Goal: Register for event/course

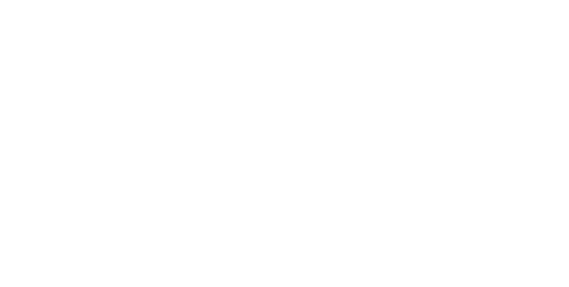
scroll to position [295, 0]
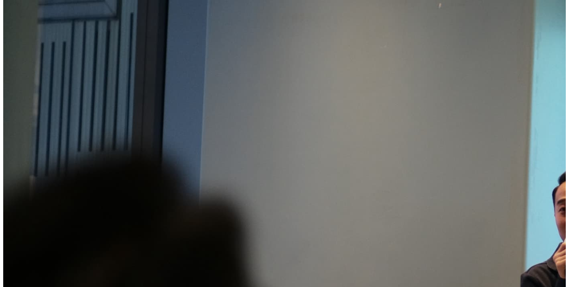
scroll to position [281, 0]
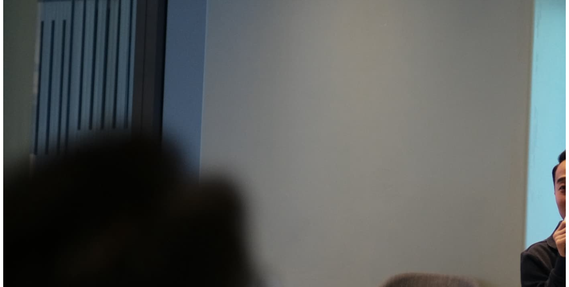
scroll to position [312, 0]
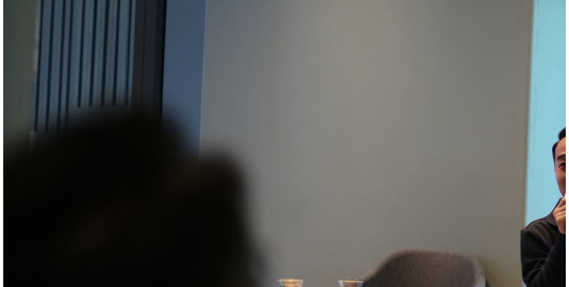
scroll to position [331, 0]
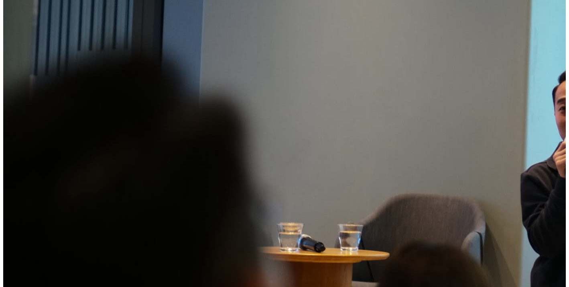
scroll to position [387, 0]
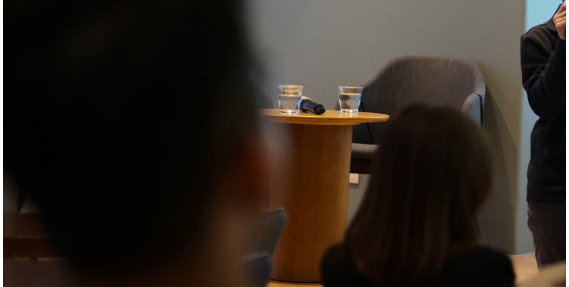
scroll to position [571, 0]
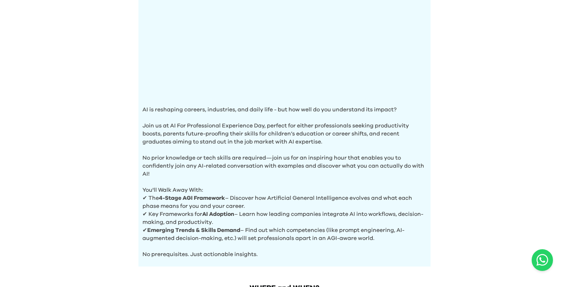
scroll to position [306, 0]
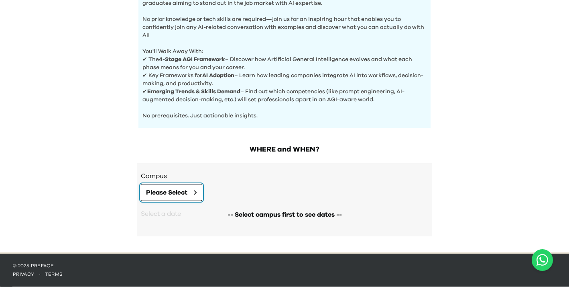
click at [197, 199] on button "Please Select" at bounding box center [171, 192] width 61 height 17
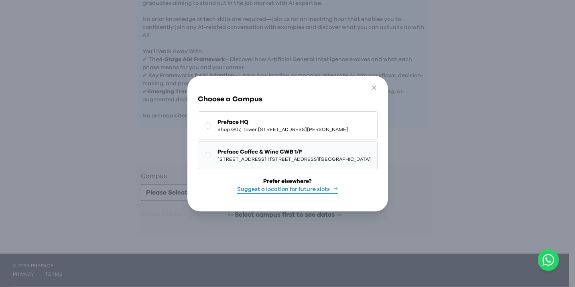
click at [283, 150] on span "Preface Coffee & Wine CWB 1/F" at bounding box center [294, 152] width 153 height 8
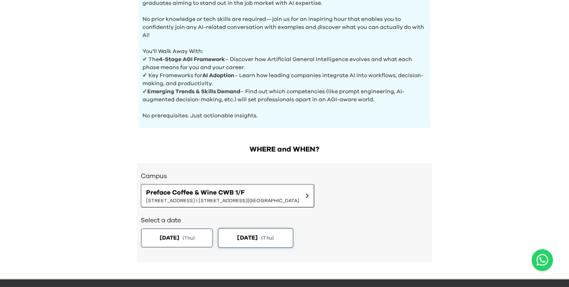
click at [269, 246] on button "[DATE] ( Thu )" at bounding box center [256, 238] width 76 height 20
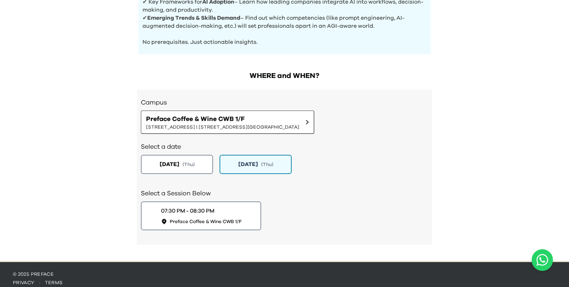
scroll to position [387, 0]
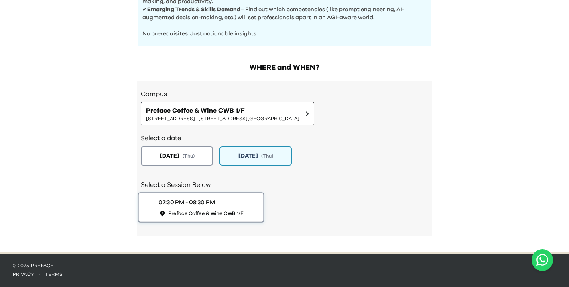
click at [237, 214] on span "Preface Coffee & Wine CWB 1/F" at bounding box center [205, 213] width 75 height 7
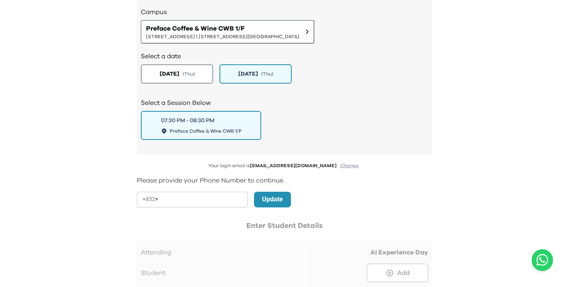
scroll to position [485, 0]
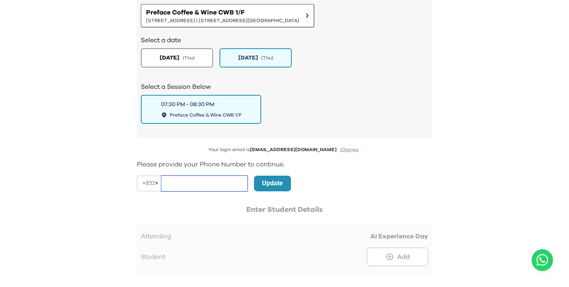
click at [220, 188] on input "tel" at bounding box center [204, 183] width 86 height 16
type input "********"
click at [261, 185] on button "Update" at bounding box center [272, 183] width 37 height 16
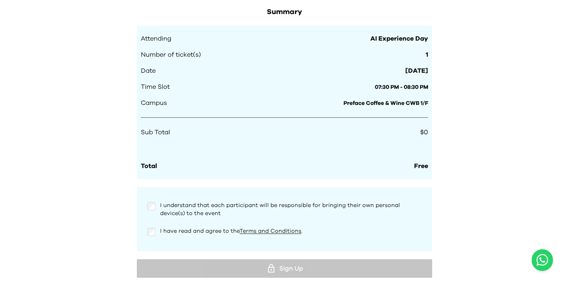
scroll to position [754, 0]
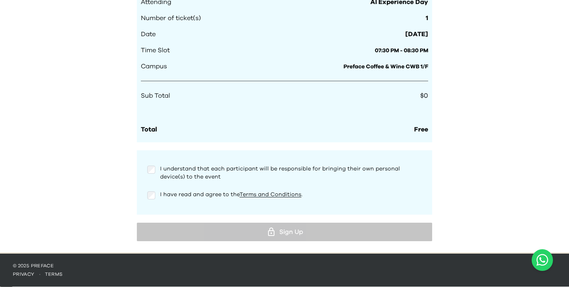
click at [148, 201] on div "I have read and agree to the Terms and Conditions ." at bounding box center [284, 198] width 287 height 16
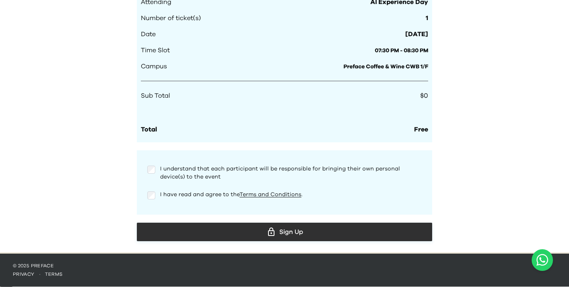
click at [204, 229] on div "Sign Up" at bounding box center [284, 232] width 283 height 12
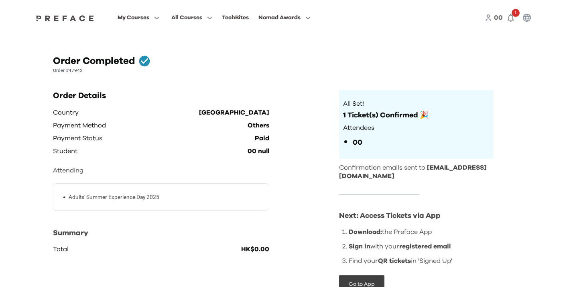
scroll to position [38, 0]
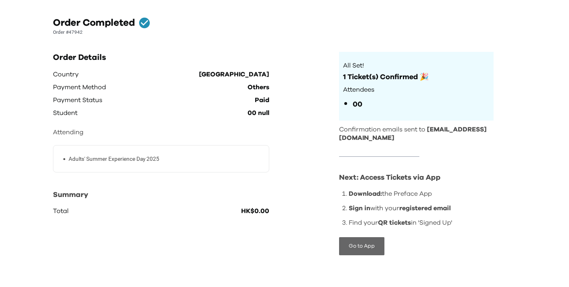
click at [363, 249] on button "Go to App" at bounding box center [361, 246] width 45 height 18
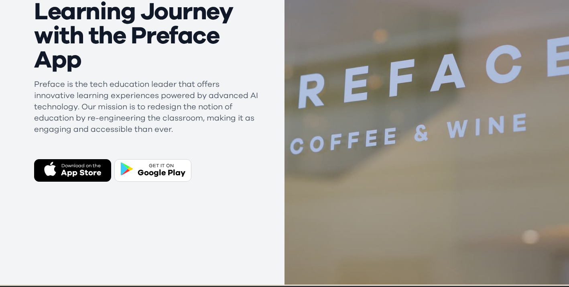
scroll to position [161, 0]
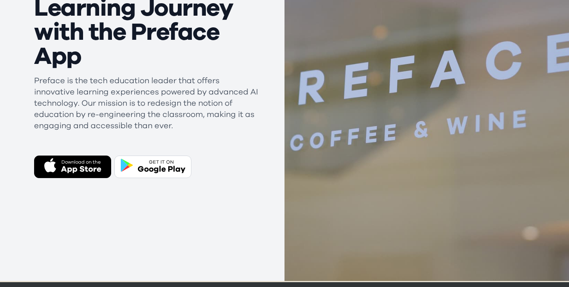
click at [228, 179] on div "Elevate Your Tech Learning Journey with the Preface App Preface is the tech edu…" at bounding box center [159, 75] width 251 height 411
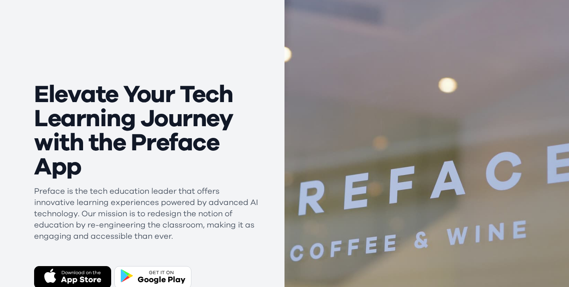
scroll to position [0, 0]
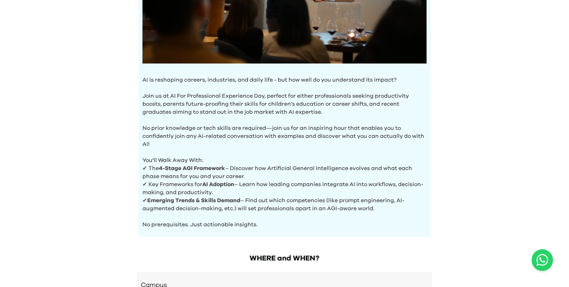
scroll to position [194, 0]
